Goal: Information Seeking & Learning: Learn about a topic

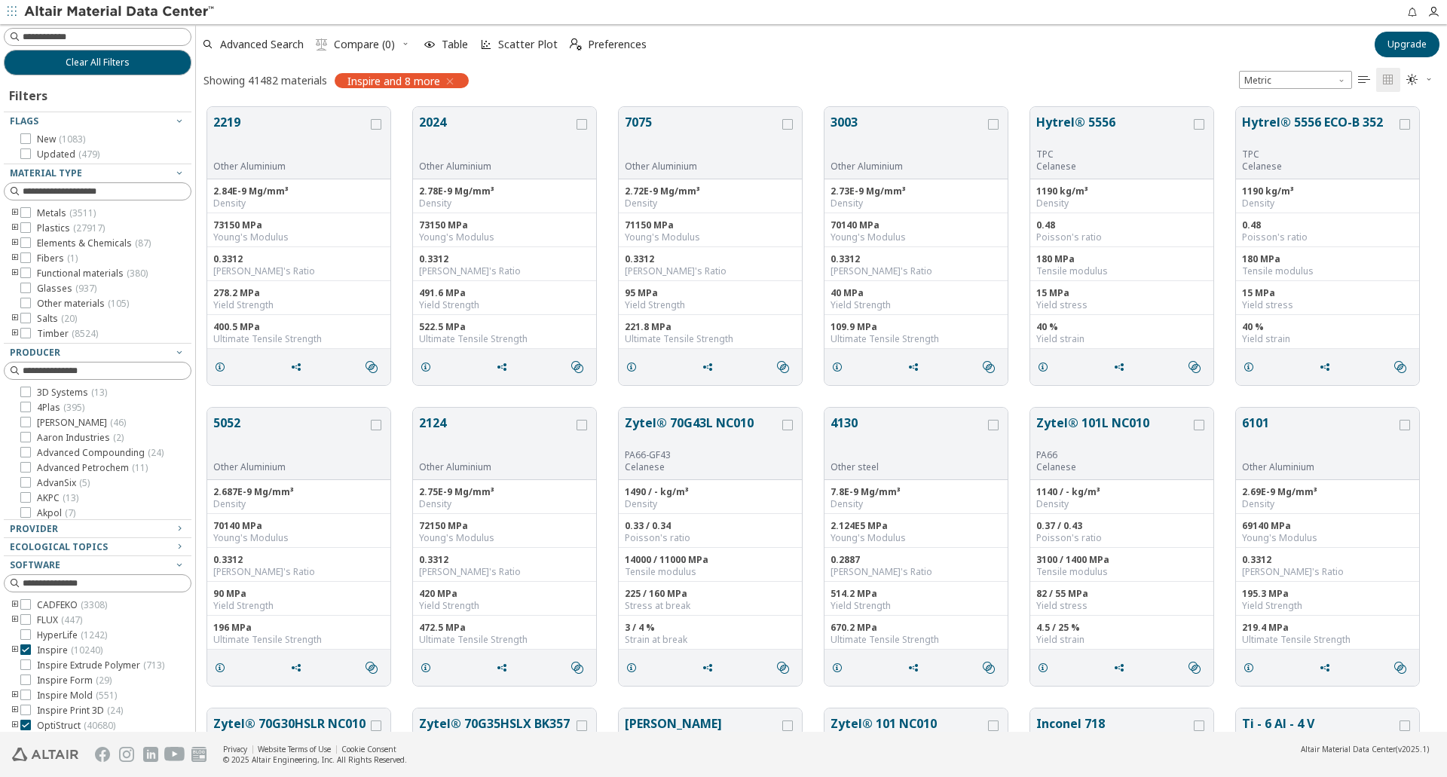
scroll to position [625, 1240]
click at [661, 421] on button "Zytel® 70G43L NC010" at bounding box center [702, 431] width 154 height 35
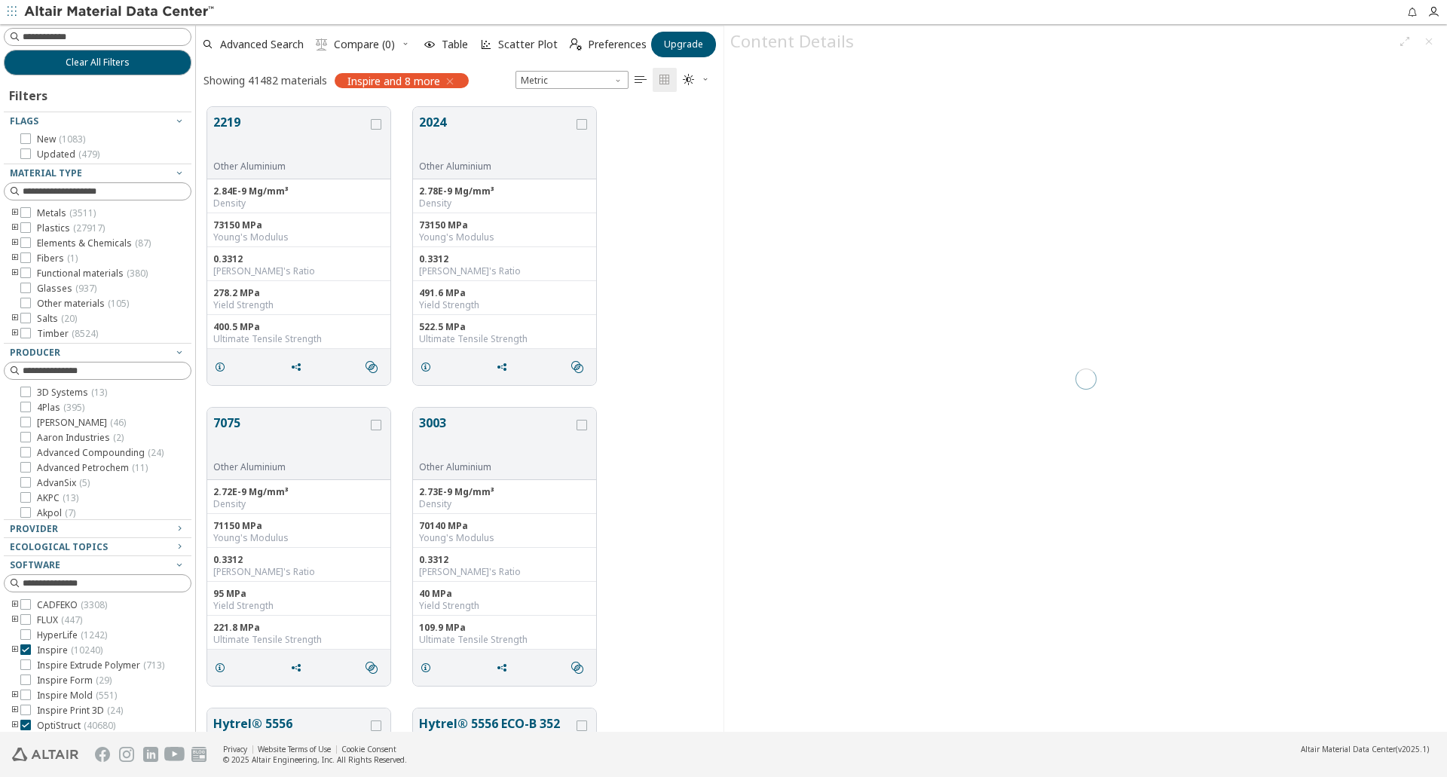
scroll to position [625, 516]
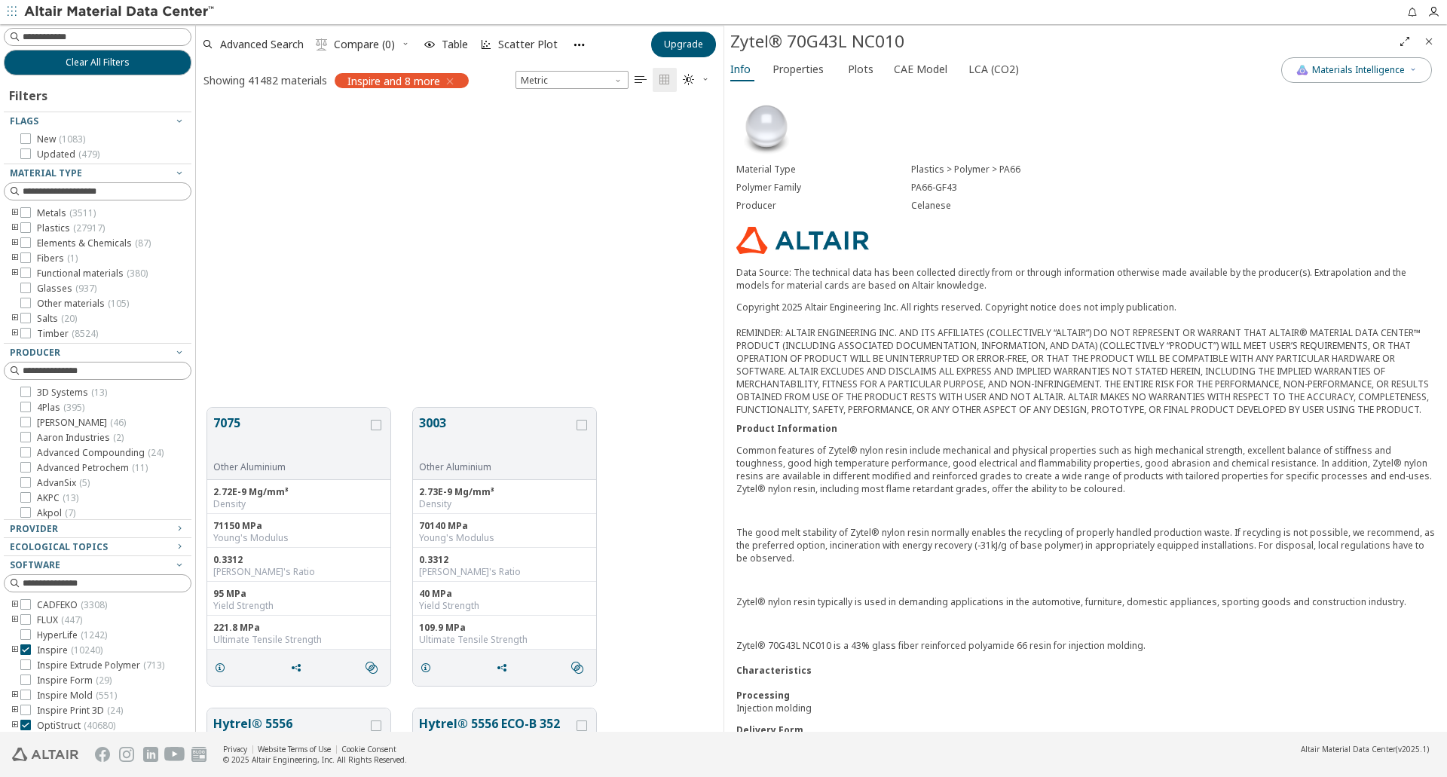
scroll to position [872, 0]
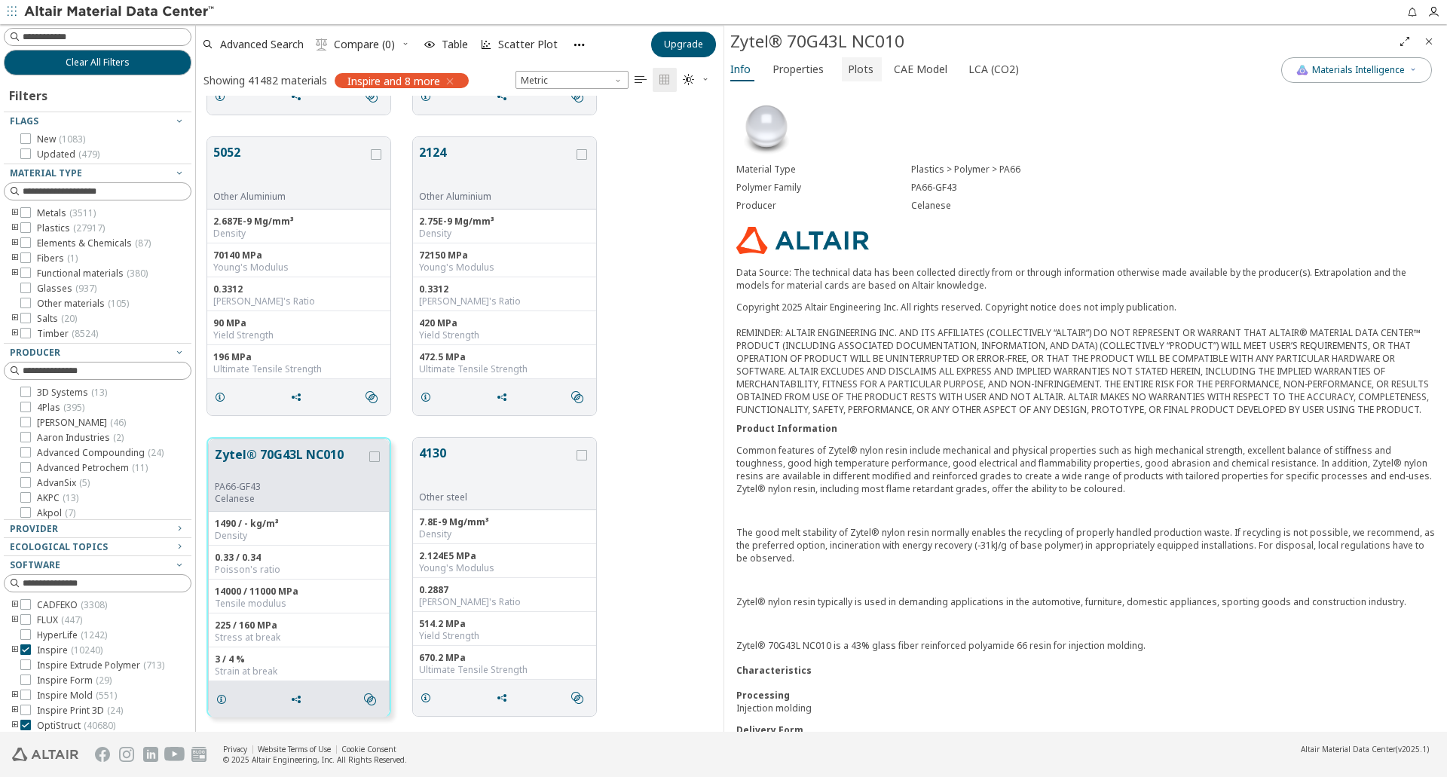
click at [860, 69] on span "Plots" at bounding box center [861, 69] width 26 height 24
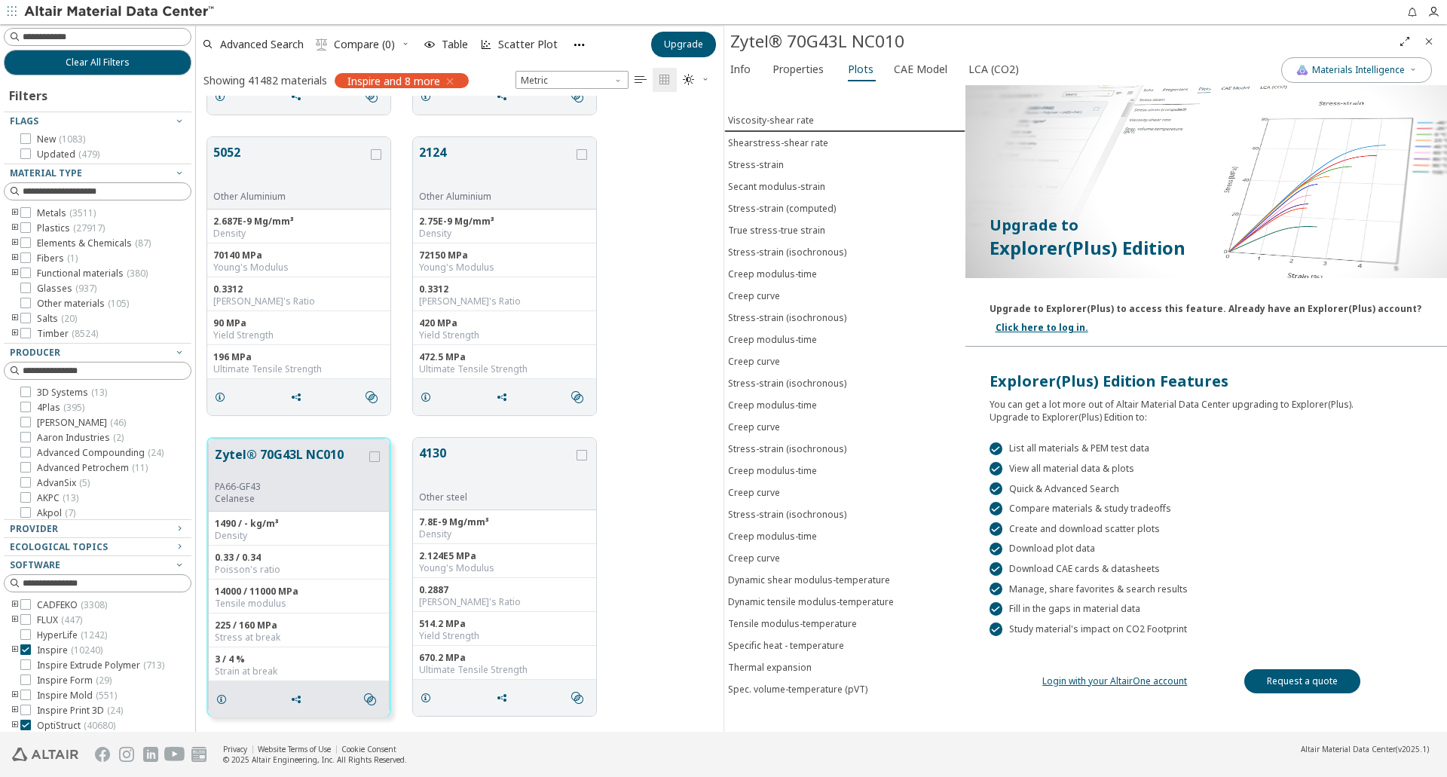
click at [1106, 685] on link "Login with your AltairOne account" at bounding box center [1114, 680] width 145 height 13
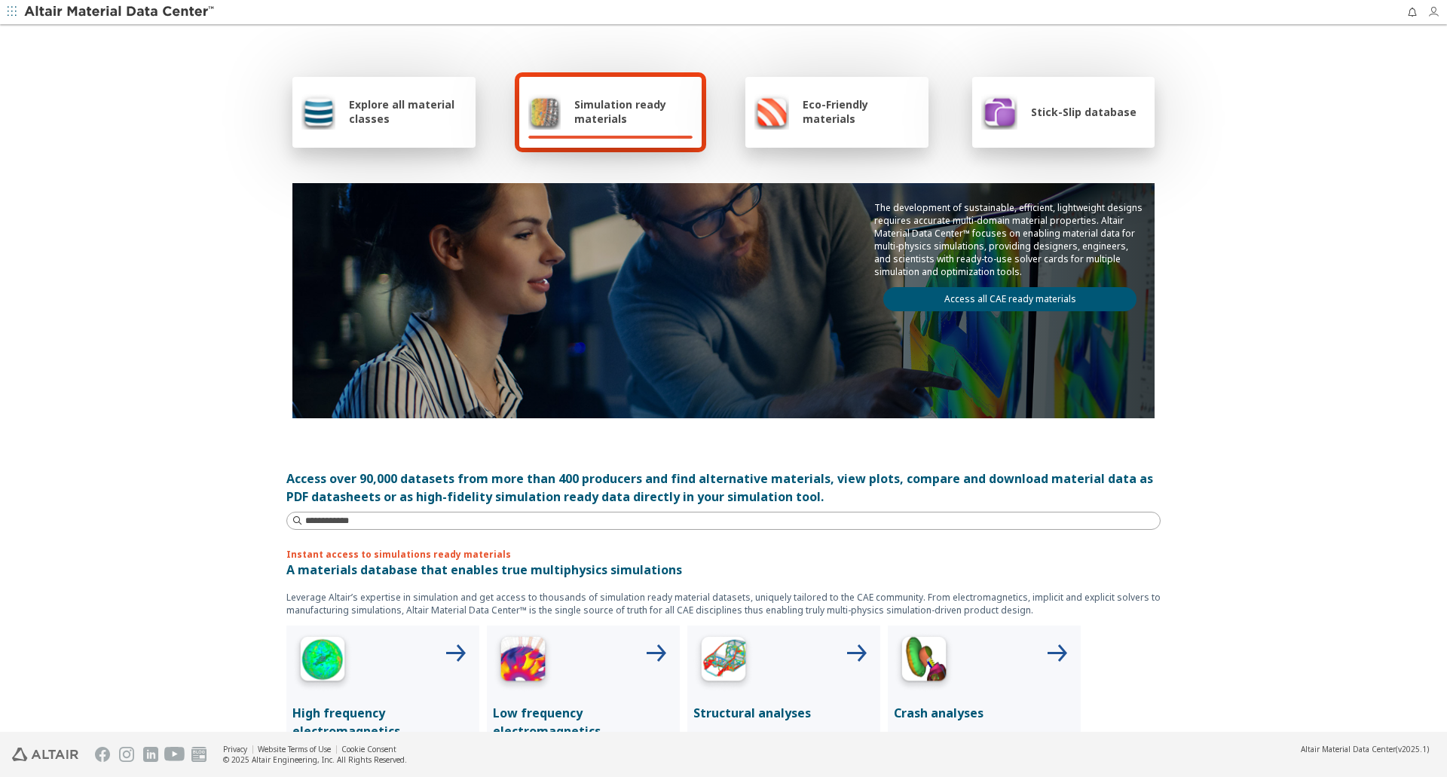
click at [1430, 15] on icon "button" at bounding box center [1433, 12] width 12 height 12
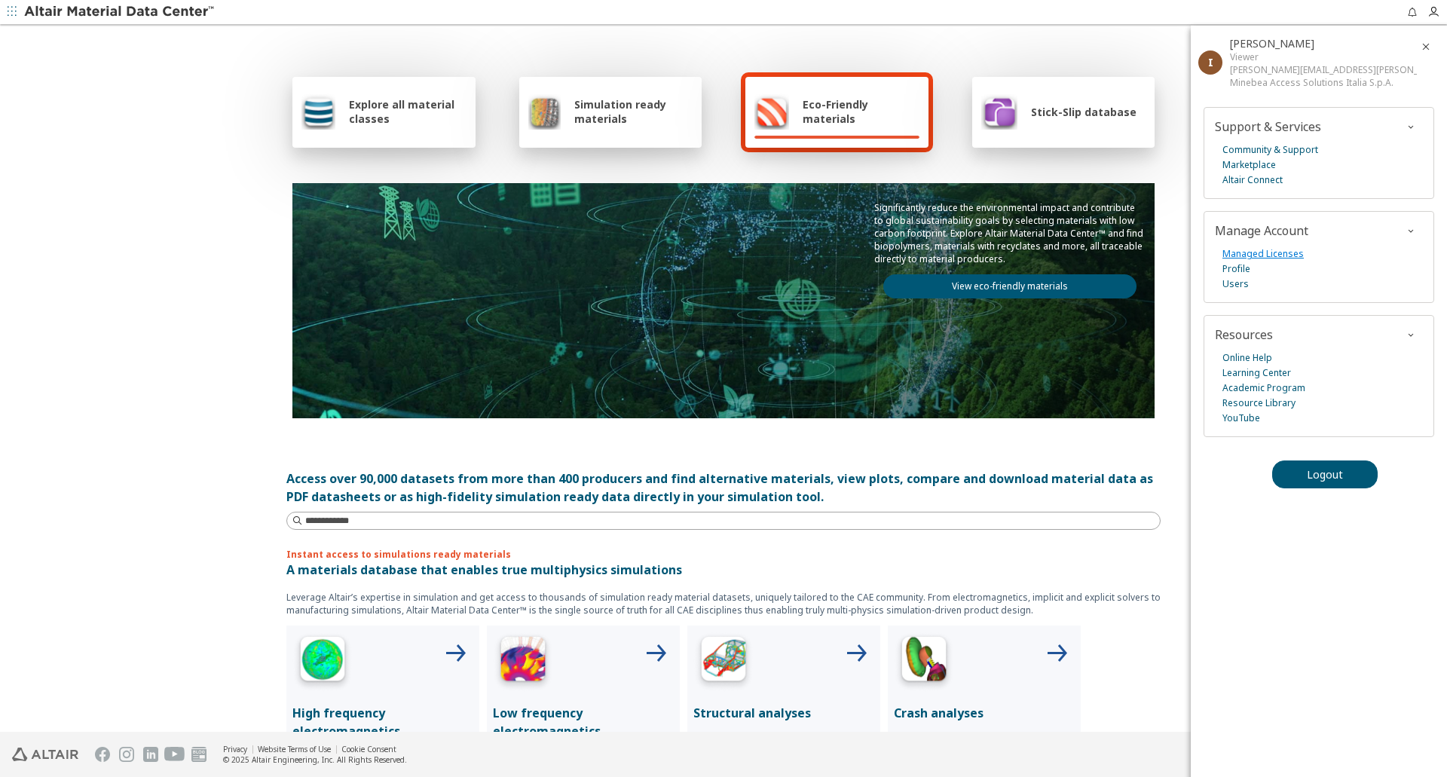
click at [1253, 256] on link "Managed Licenses" at bounding box center [1262, 253] width 81 height 15
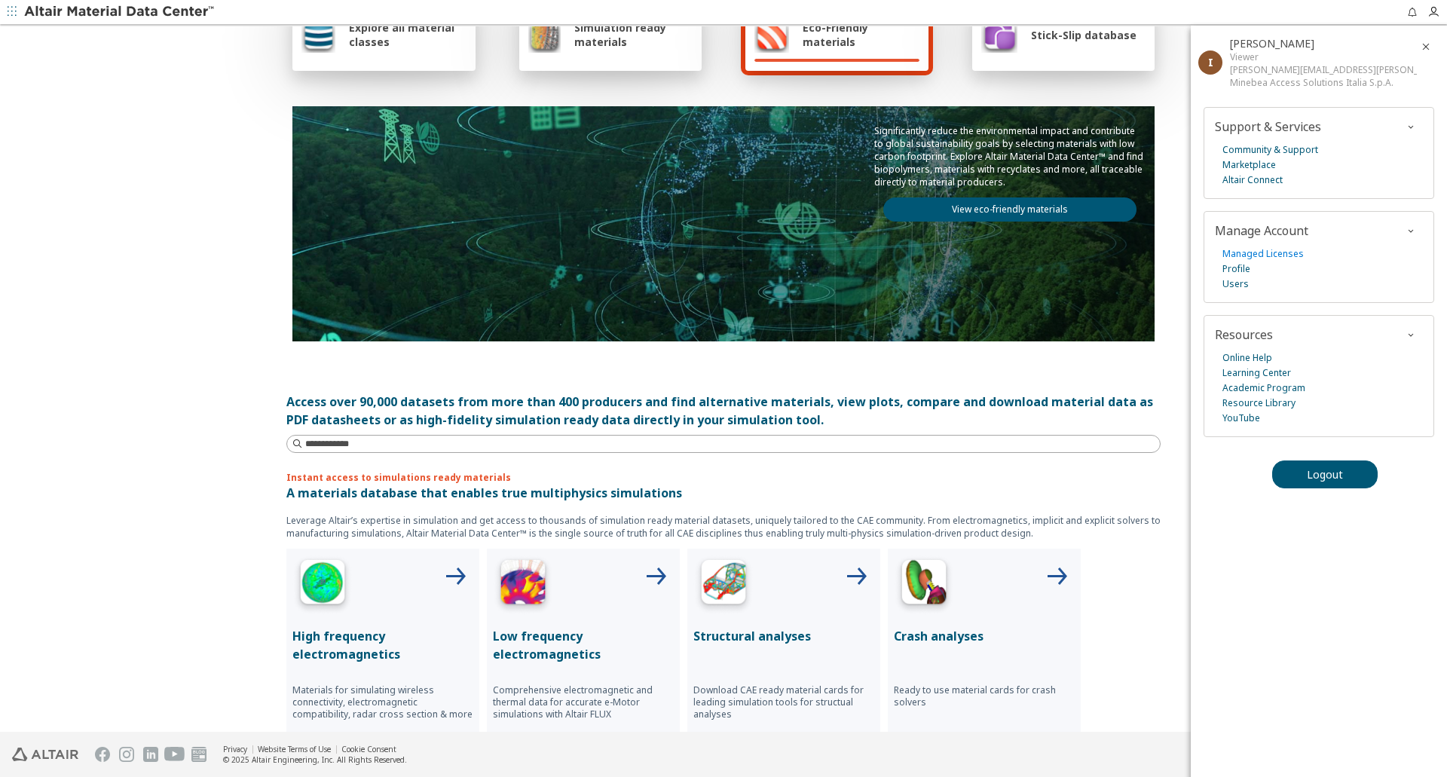
scroll to position [226, 0]
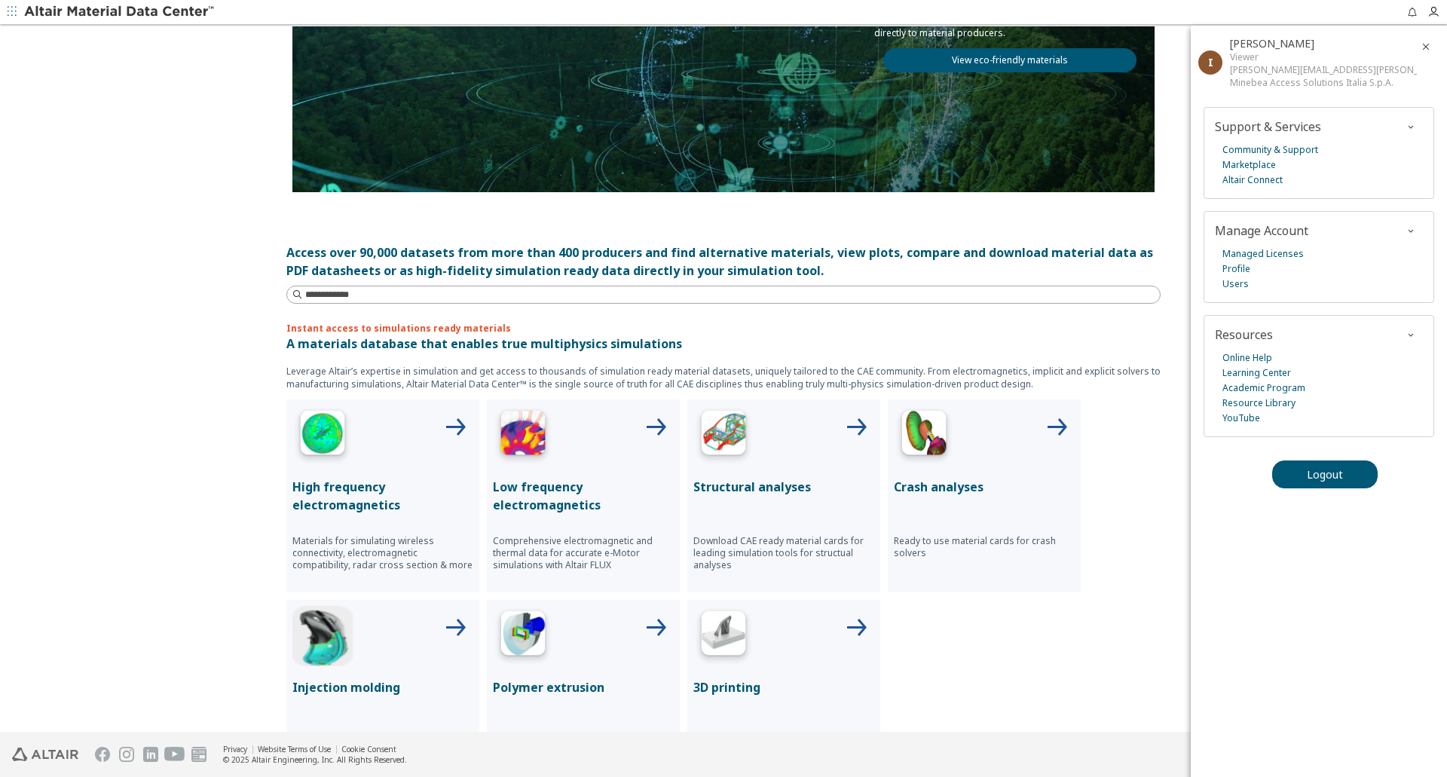
click at [758, 473] on div "Structural analyses Download CAE ready material cards for leading simulation to…" at bounding box center [783, 495] width 193 height 193
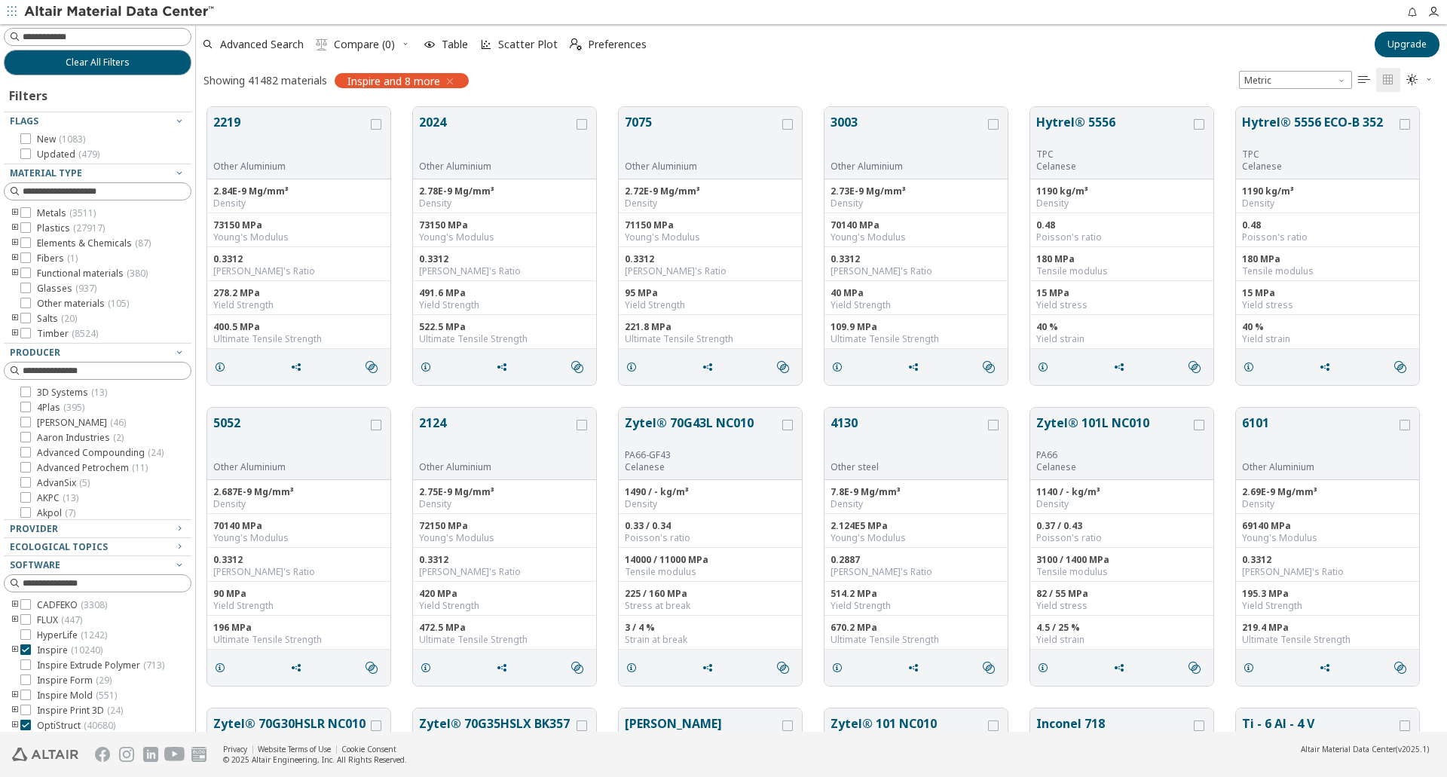
scroll to position [12, 12]
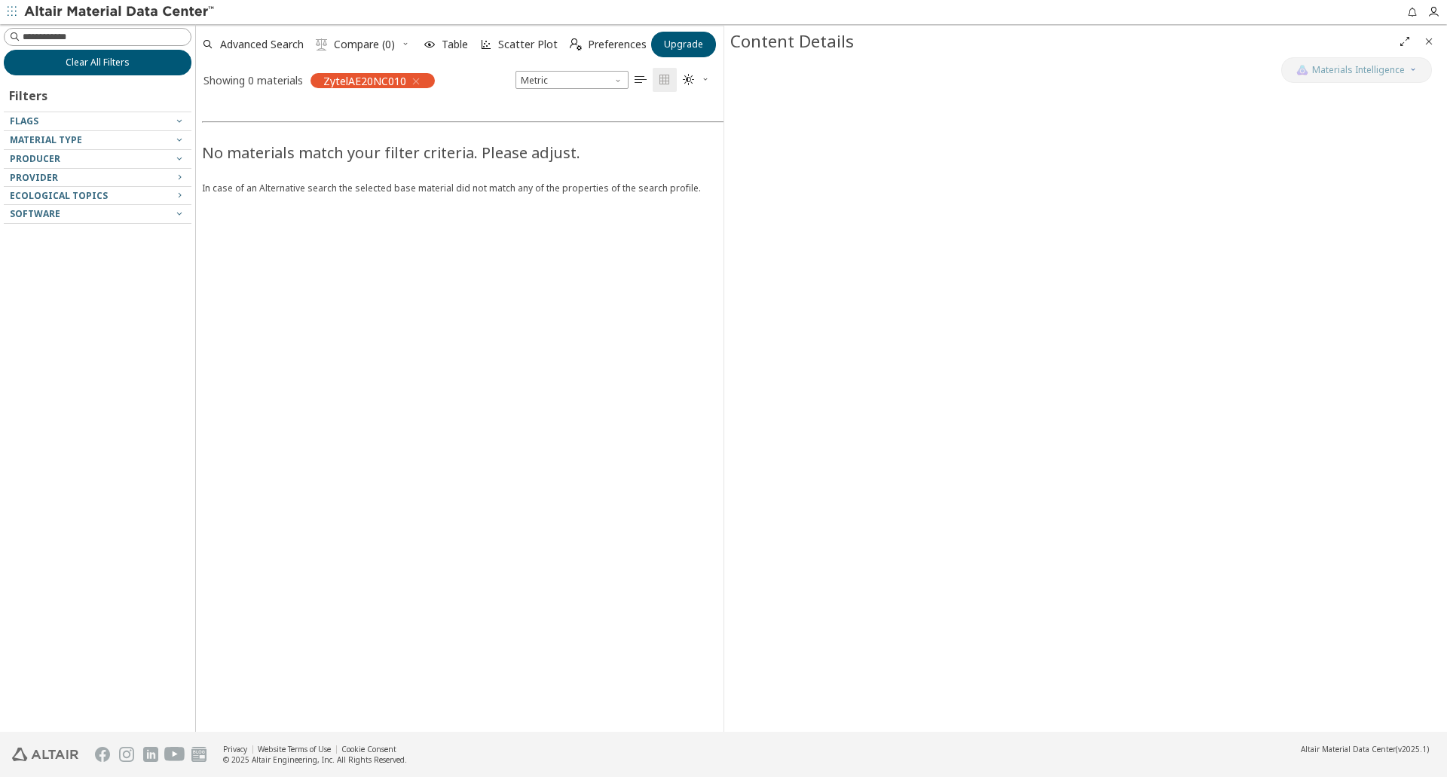
click at [128, 65] on span "Clear All Filters" at bounding box center [98, 63] width 64 height 12
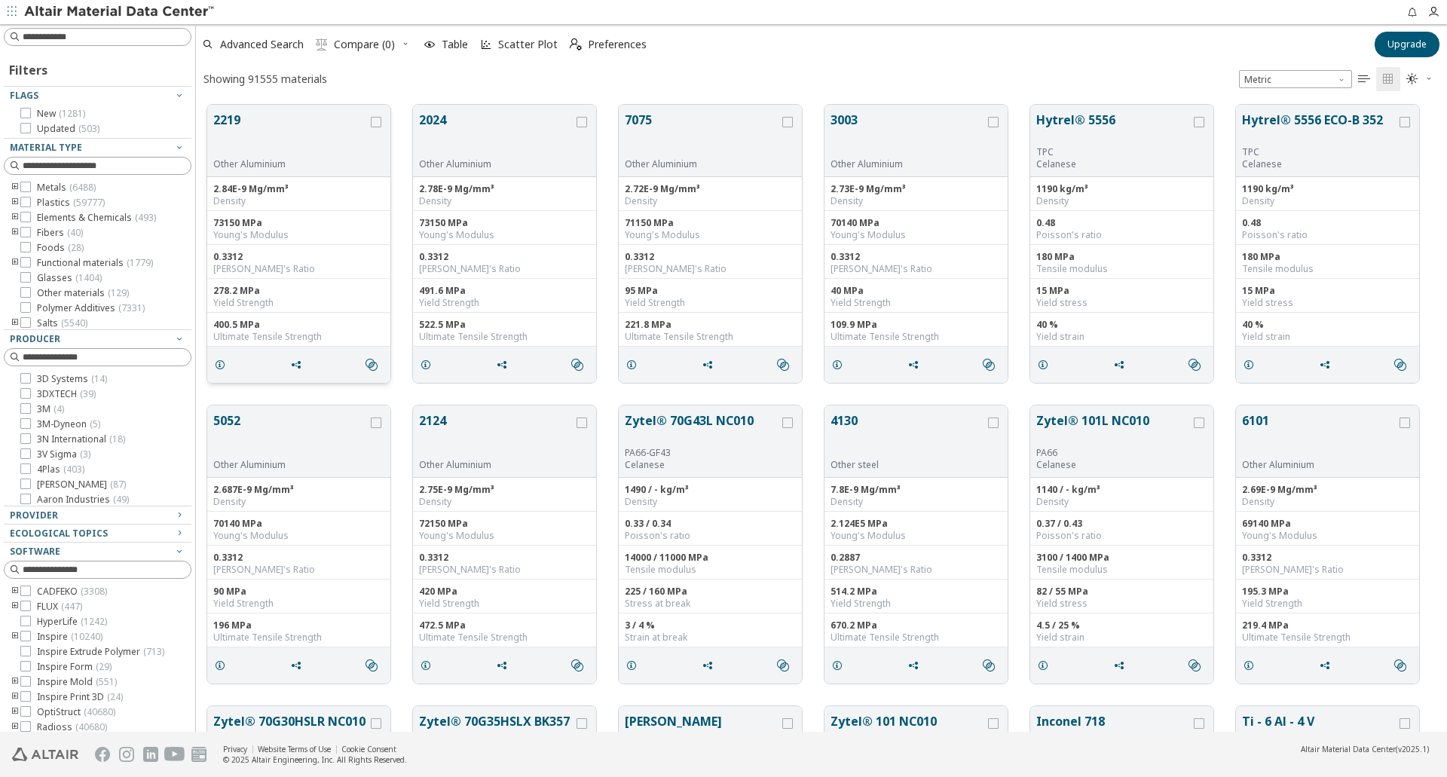
scroll to position [12, 12]
click at [218, 122] on button "2219" at bounding box center [290, 134] width 154 height 47
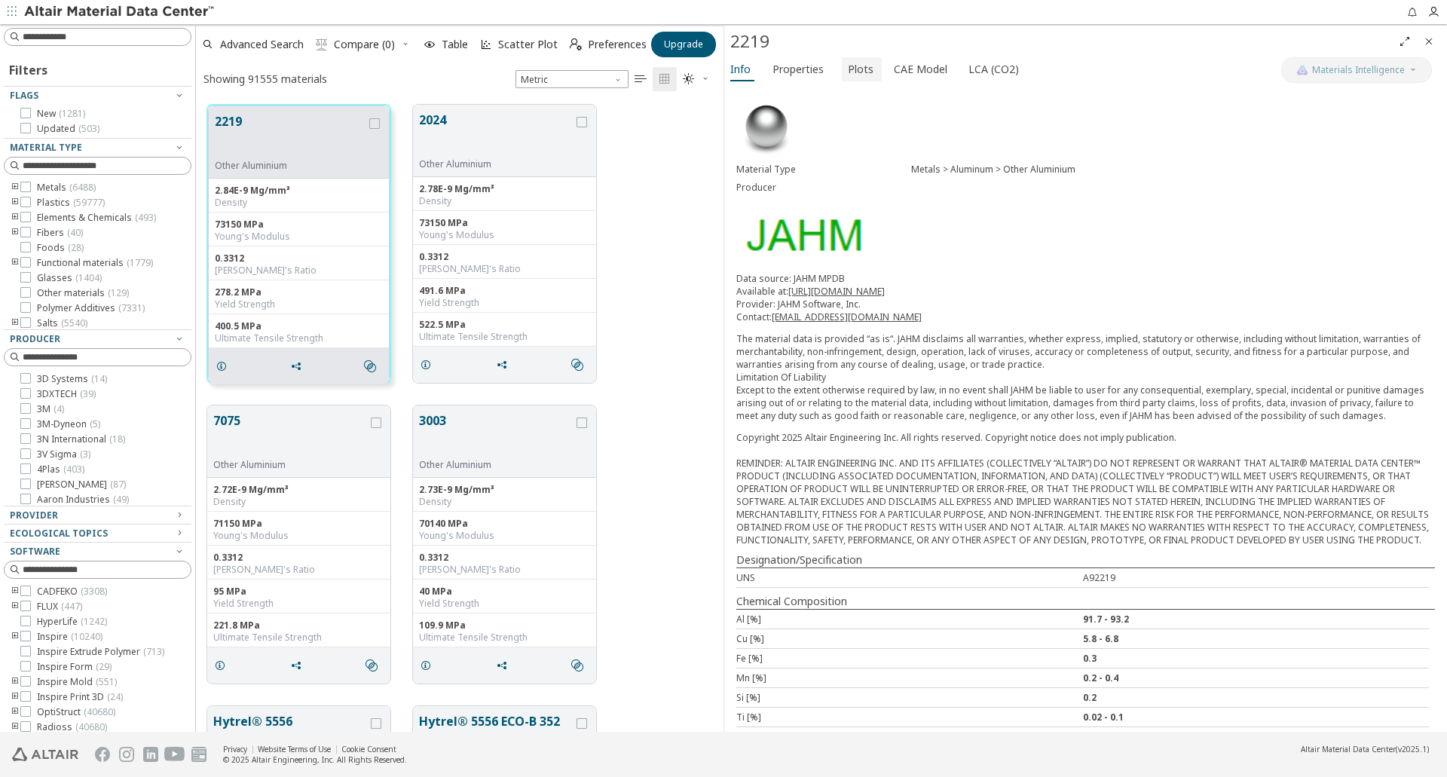
click at [861, 73] on span "Plots" at bounding box center [861, 69] width 26 height 24
